Goal: Information Seeking & Learning: Compare options

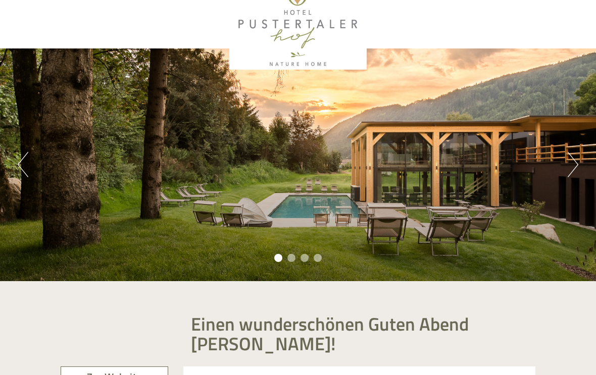
scroll to position [26, 0]
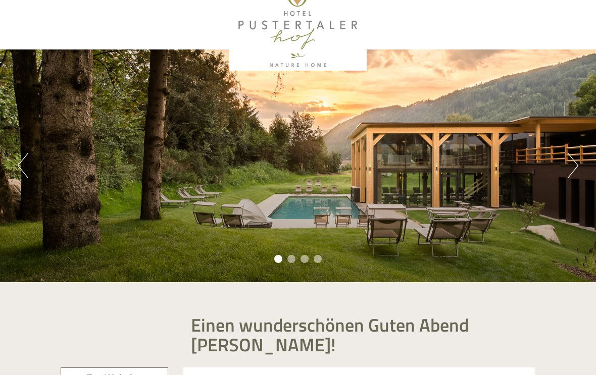
click at [577, 168] on button "Next" at bounding box center [573, 165] width 11 height 25
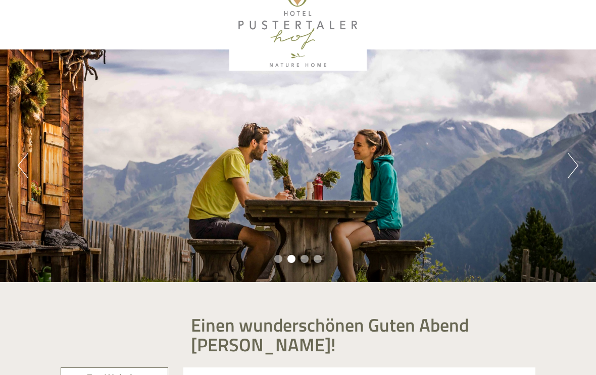
click at [570, 173] on button "Next" at bounding box center [573, 165] width 11 height 25
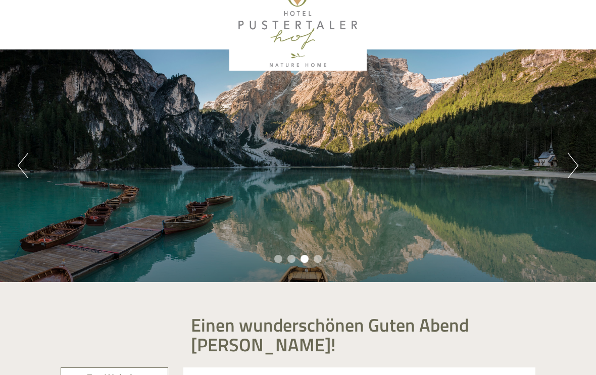
click at [569, 172] on button "Next" at bounding box center [573, 165] width 11 height 25
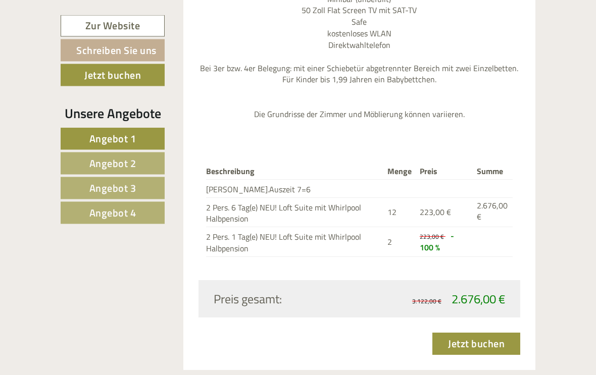
scroll to position [1268, 0]
click at [88, 163] on link "Angebot 2" at bounding box center [113, 164] width 104 height 22
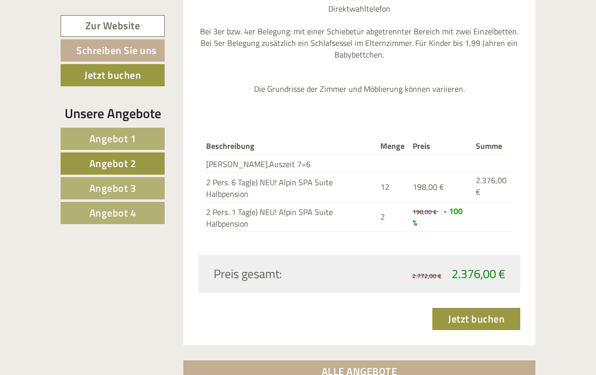
scroll to position [749, 0]
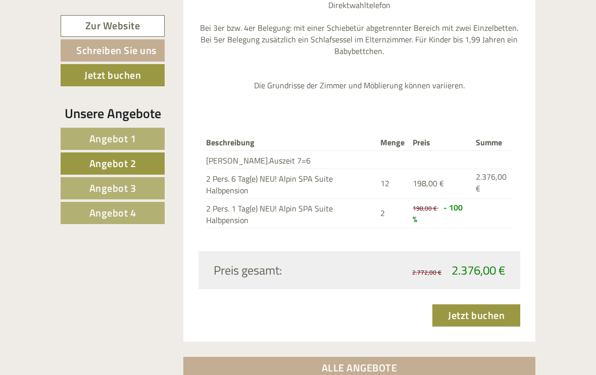
click at [96, 188] on span "Angebot 3" at bounding box center [112, 188] width 47 height 16
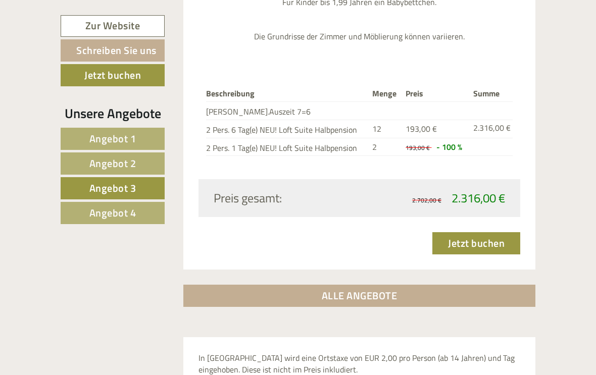
click at [104, 223] on link "Angebot 4" at bounding box center [113, 213] width 104 height 22
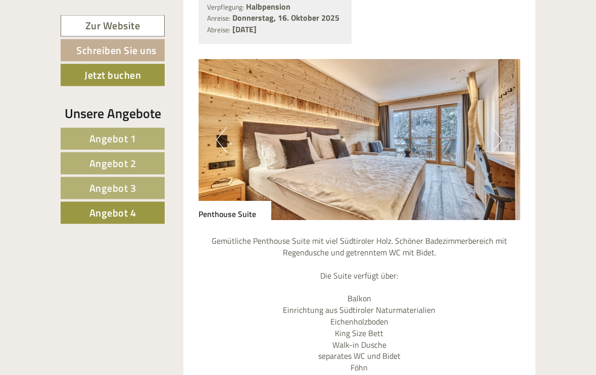
click at [499, 133] on button "Next" at bounding box center [497, 140] width 11 height 25
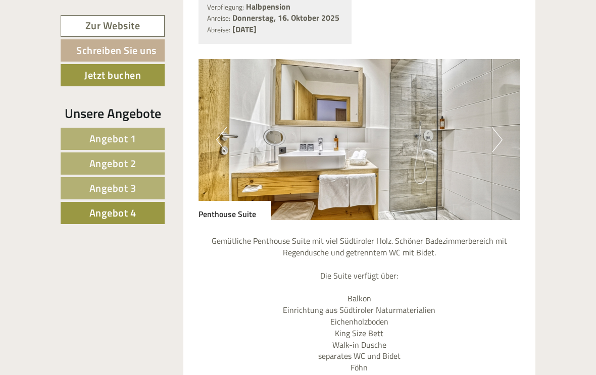
click at [505, 139] on img at bounding box center [360, 139] width 322 height 161
click at [503, 138] on img at bounding box center [360, 139] width 322 height 161
click at [499, 141] on button "Next" at bounding box center [497, 139] width 11 height 25
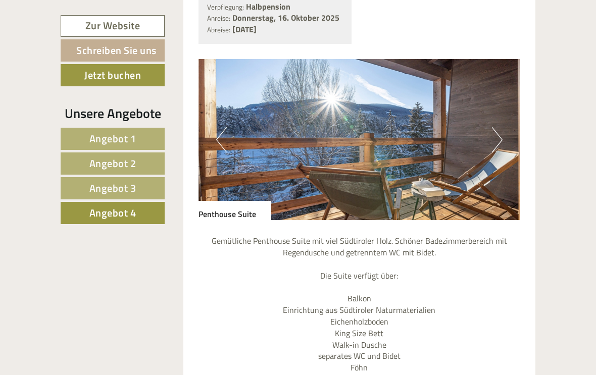
click at [503, 141] on img at bounding box center [360, 139] width 322 height 161
click at [499, 133] on button "Next" at bounding box center [497, 139] width 11 height 25
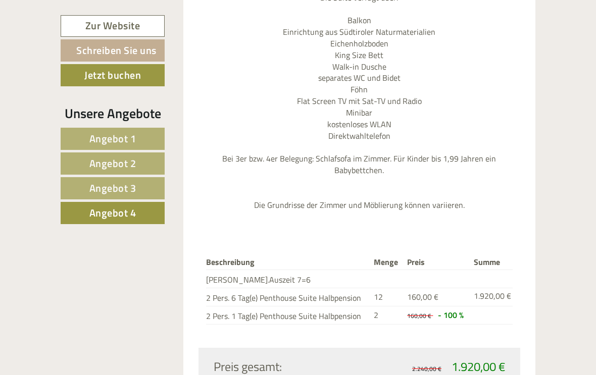
scroll to position [1139, 0]
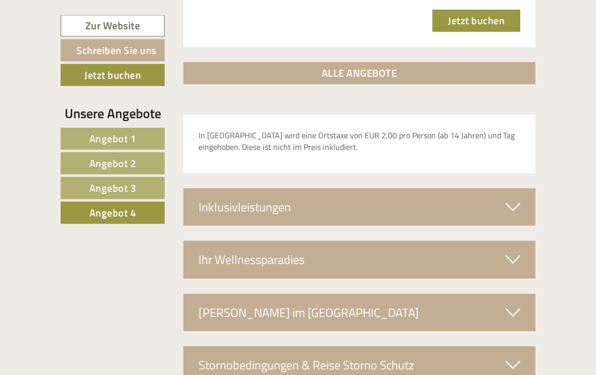
click at [520, 199] on icon at bounding box center [513, 207] width 15 height 17
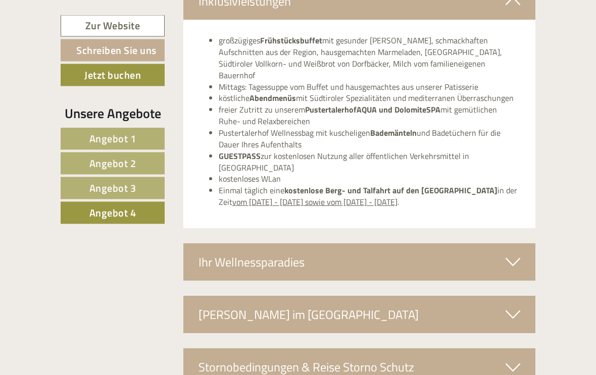
scroll to position [1749, 0]
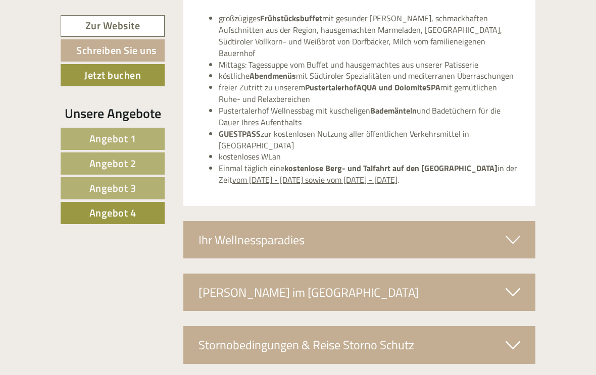
click at [516, 231] on icon at bounding box center [513, 239] width 15 height 17
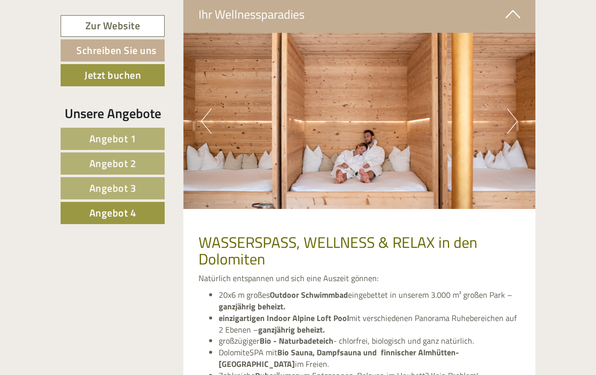
scroll to position [1970, 0]
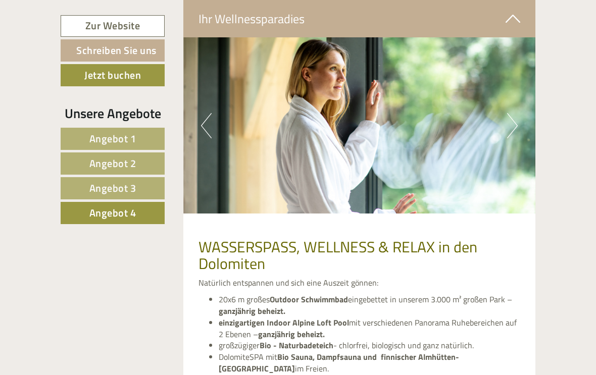
click at [88, 138] on link "Angebot 1" at bounding box center [113, 139] width 104 height 22
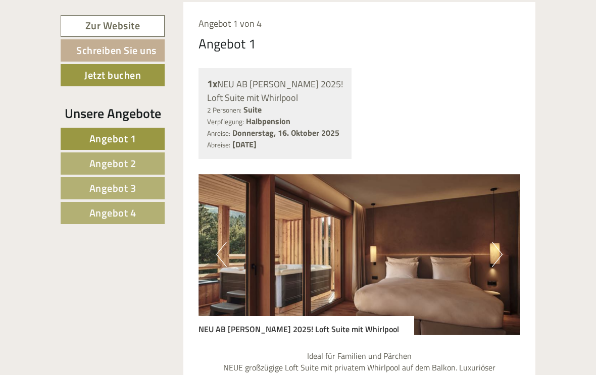
click at [506, 255] on img at bounding box center [360, 254] width 322 height 161
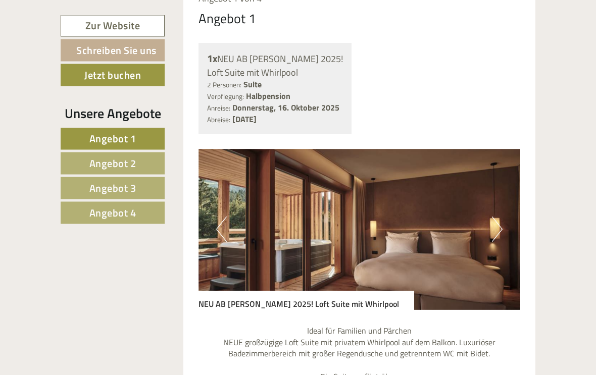
scroll to position [774, 0]
click at [503, 229] on img at bounding box center [360, 229] width 322 height 161
click at [503, 228] on img at bounding box center [360, 229] width 322 height 161
click at [504, 220] on img at bounding box center [360, 229] width 322 height 161
click at [504, 222] on img at bounding box center [360, 229] width 322 height 161
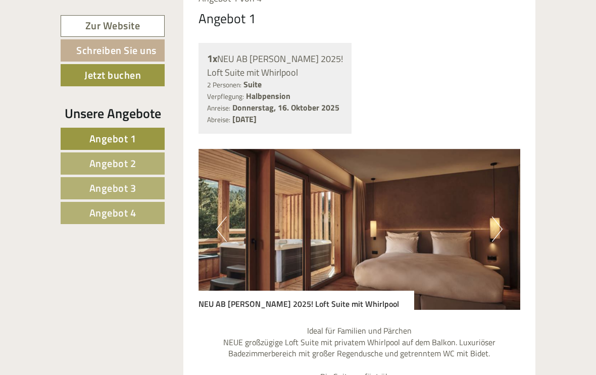
click at [217, 230] on button "Previous" at bounding box center [221, 229] width 11 height 25
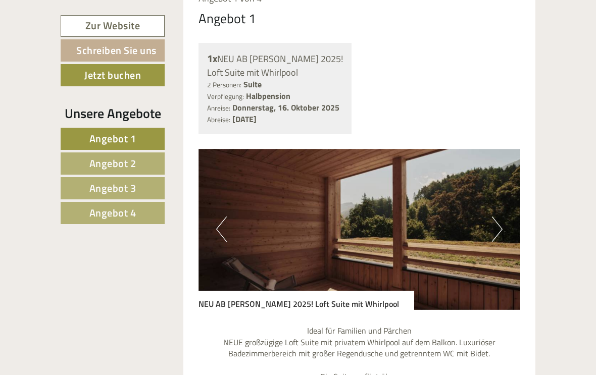
click at [217, 228] on button "Previous" at bounding box center [221, 229] width 11 height 25
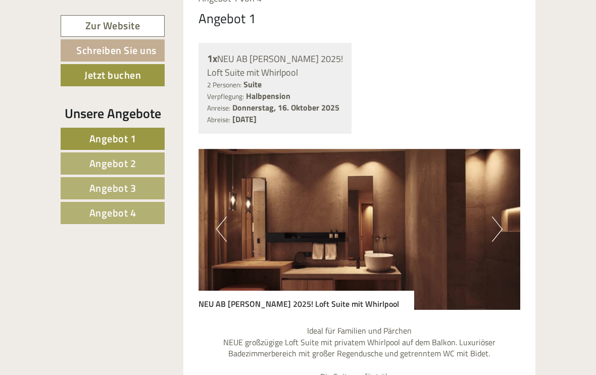
click at [222, 226] on button "Previous" at bounding box center [221, 229] width 11 height 25
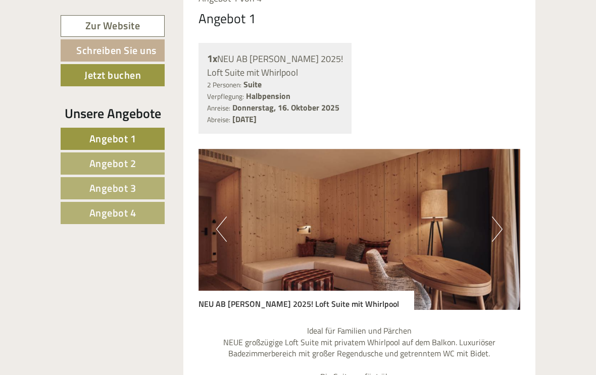
click at [219, 229] on button "Previous" at bounding box center [221, 229] width 11 height 25
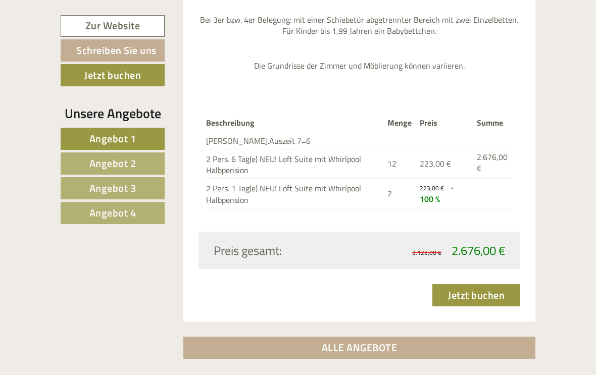
click at [99, 169] on span "Angebot 2" at bounding box center [112, 164] width 47 height 16
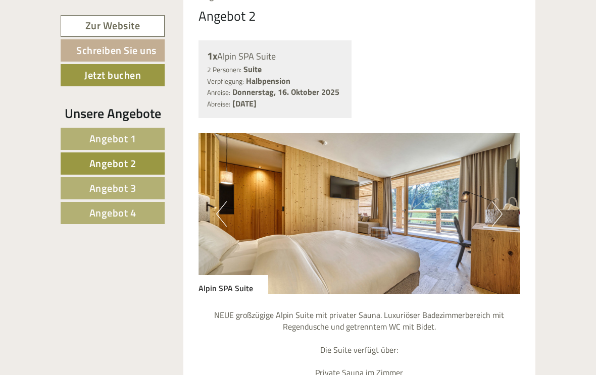
scroll to position [774, 0]
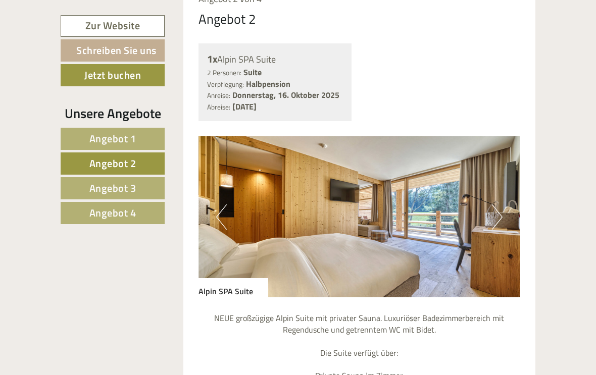
click at [84, 147] on link "Angebot 1" at bounding box center [113, 139] width 104 height 22
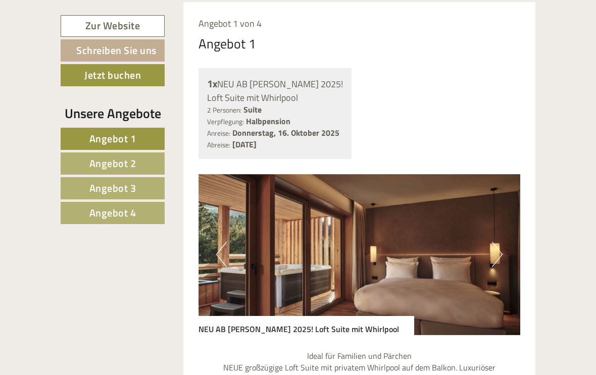
click at [88, 166] on link "Angebot 2" at bounding box center [113, 164] width 104 height 22
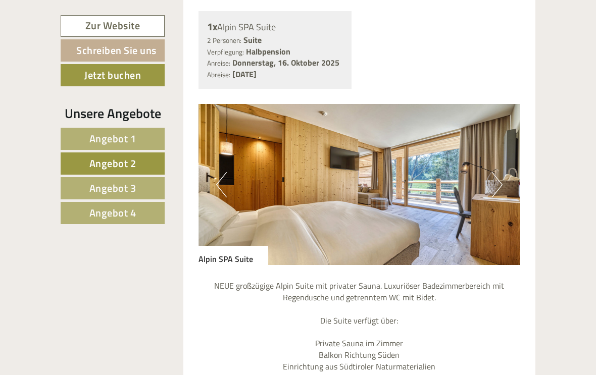
scroll to position [804, 0]
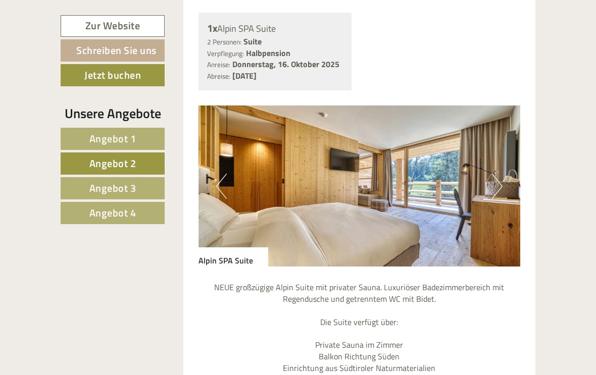
click at [498, 179] on button "Next" at bounding box center [497, 186] width 11 height 25
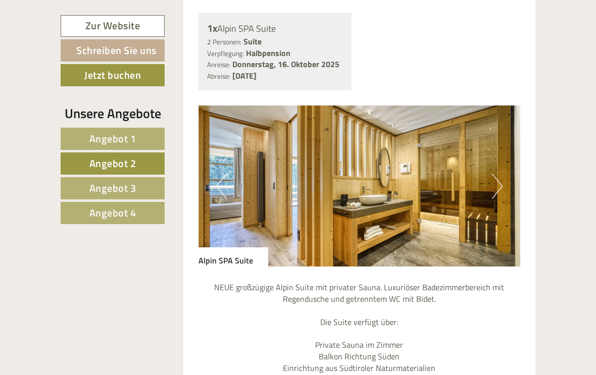
click at [510, 188] on img at bounding box center [360, 186] width 322 height 161
click at [505, 185] on img at bounding box center [360, 186] width 322 height 161
click at [509, 187] on img at bounding box center [360, 186] width 322 height 161
click at [220, 186] on button "Previous" at bounding box center [221, 186] width 11 height 25
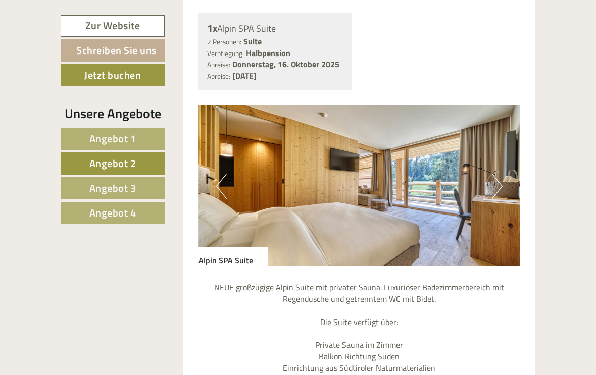
click at [119, 189] on span "Angebot 3" at bounding box center [112, 188] width 47 height 16
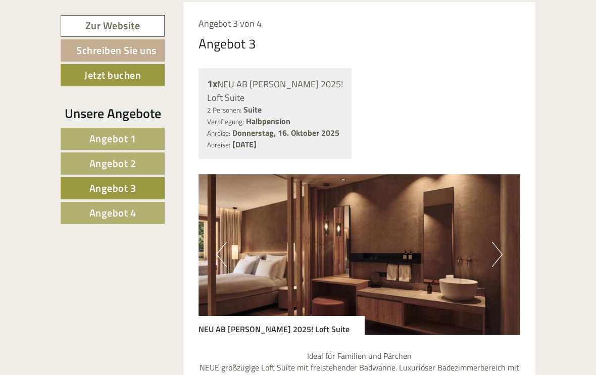
click at [504, 246] on img at bounding box center [360, 254] width 322 height 161
click at [506, 249] on img at bounding box center [360, 254] width 322 height 161
click at [212, 255] on img at bounding box center [360, 254] width 322 height 161
click at [211, 250] on img at bounding box center [360, 254] width 322 height 161
click at [220, 252] on button "Previous" at bounding box center [221, 254] width 11 height 25
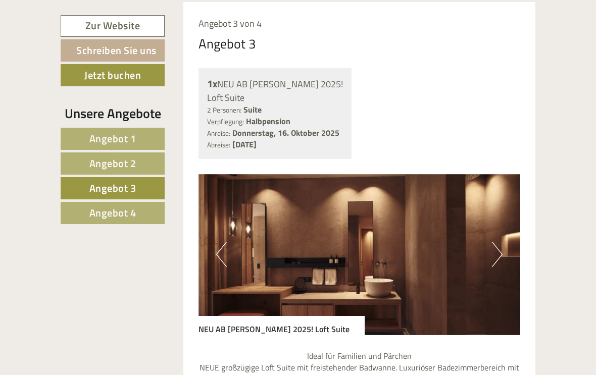
click at [220, 249] on button "Previous" at bounding box center [221, 254] width 11 height 25
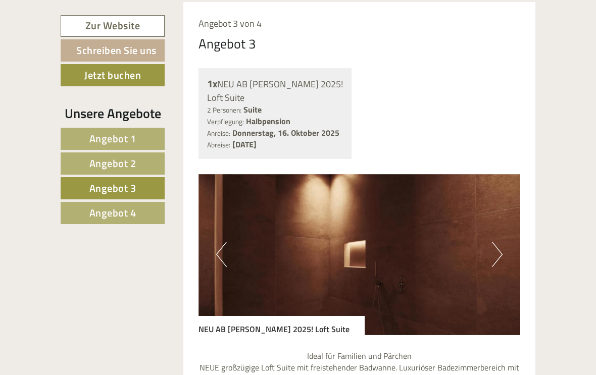
click at [224, 250] on button "Previous" at bounding box center [221, 254] width 11 height 25
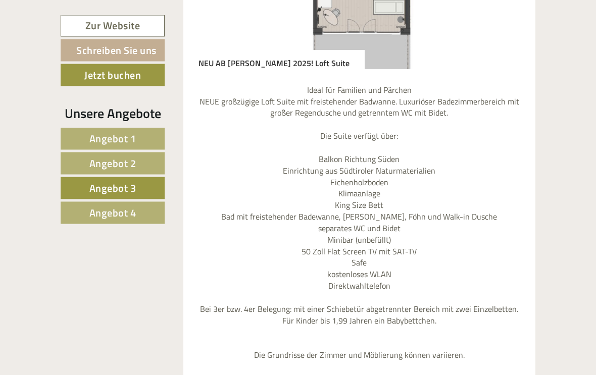
scroll to position [1015, 0]
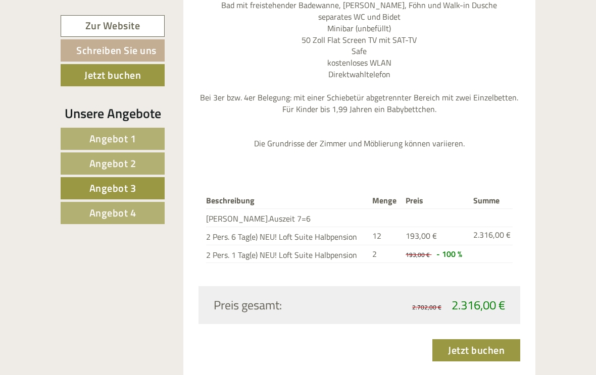
click at [107, 215] on span "Angebot 4" at bounding box center [112, 213] width 47 height 16
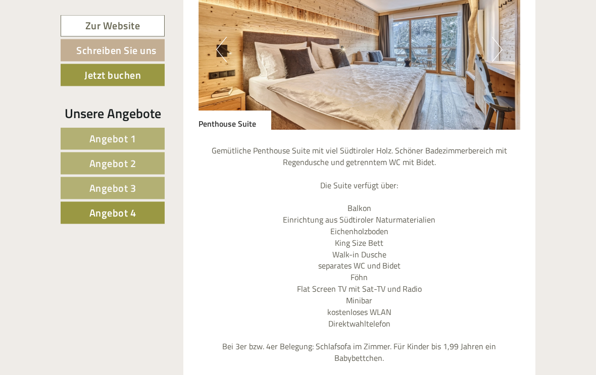
scroll to position [941, 0]
click at [223, 49] on button "Previous" at bounding box center [221, 49] width 11 height 25
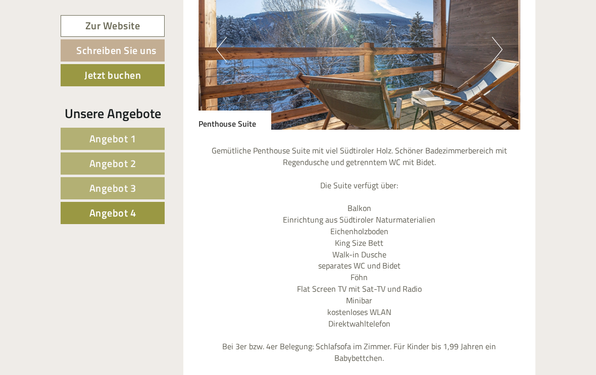
click at [218, 46] on button "Previous" at bounding box center [221, 49] width 11 height 25
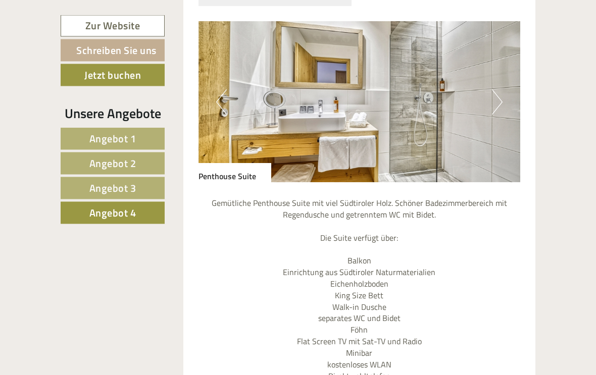
click at [224, 96] on button "Previous" at bounding box center [221, 102] width 11 height 25
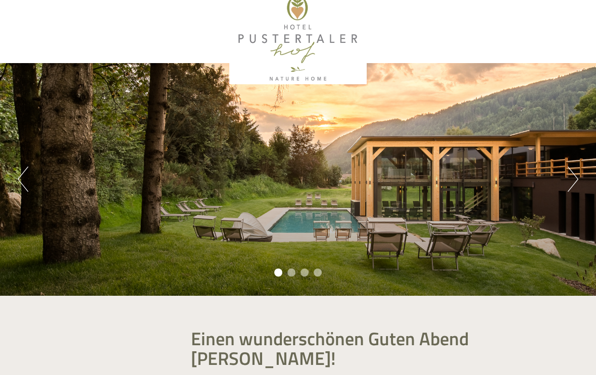
scroll to position [12, 0]
click at [279, 38] on div at bounding box center [298, 39] width 465 height 92
click at [277, 53] on div at bounding box center [298, 38] width 465 height 92
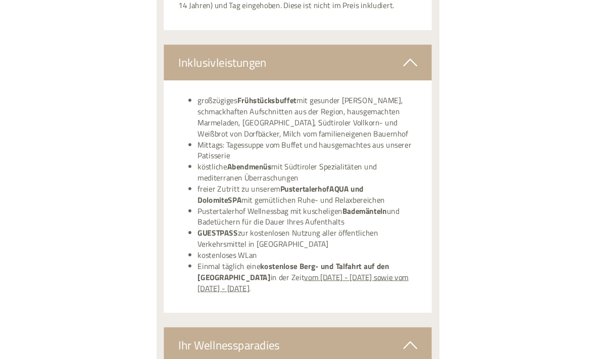
scroll to position [1623, 0]
